Goal: Browse casually: Explore the website without a specific task or goal

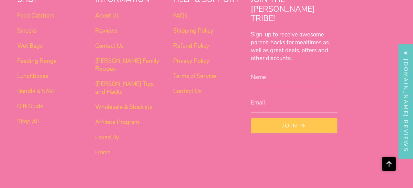
scroll to position [432, 0]
